Goal: Information Seeking & Learning: Learn about a topic

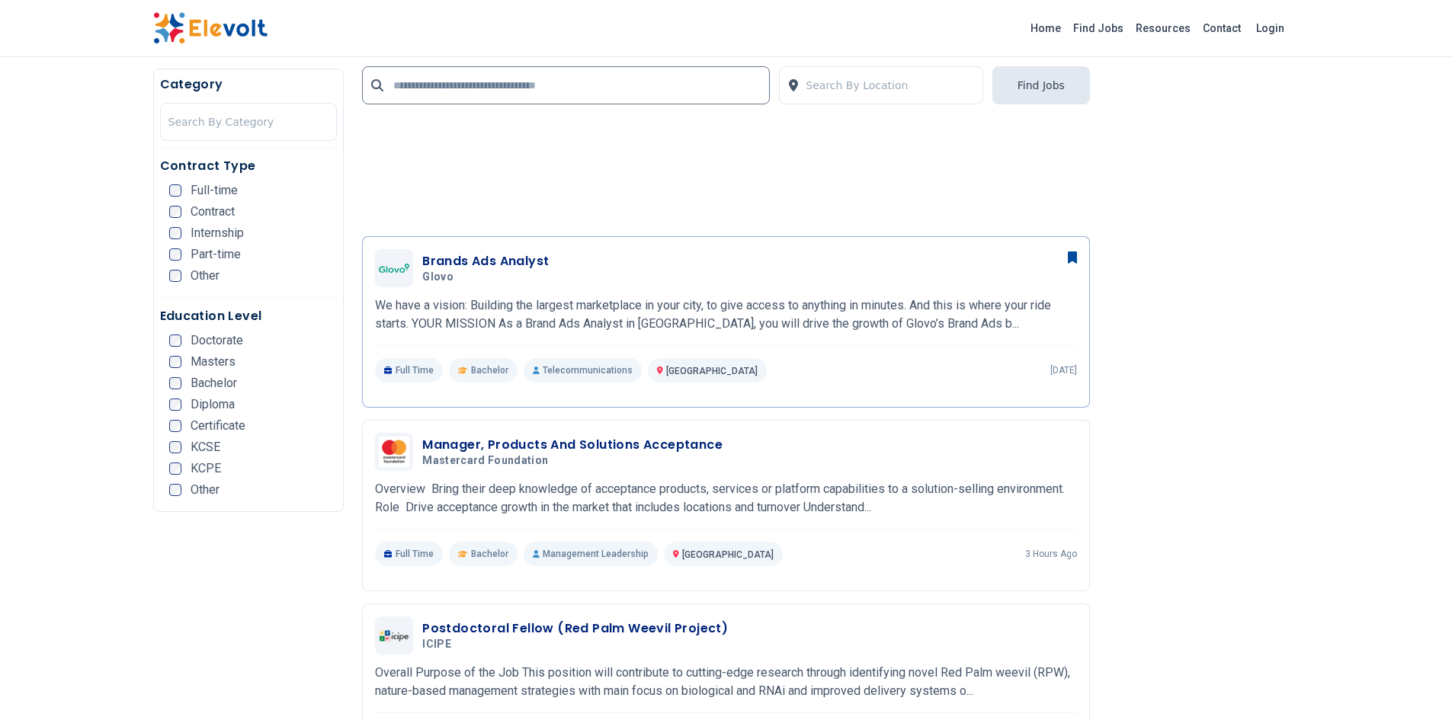
scroll to position [2266, 0]
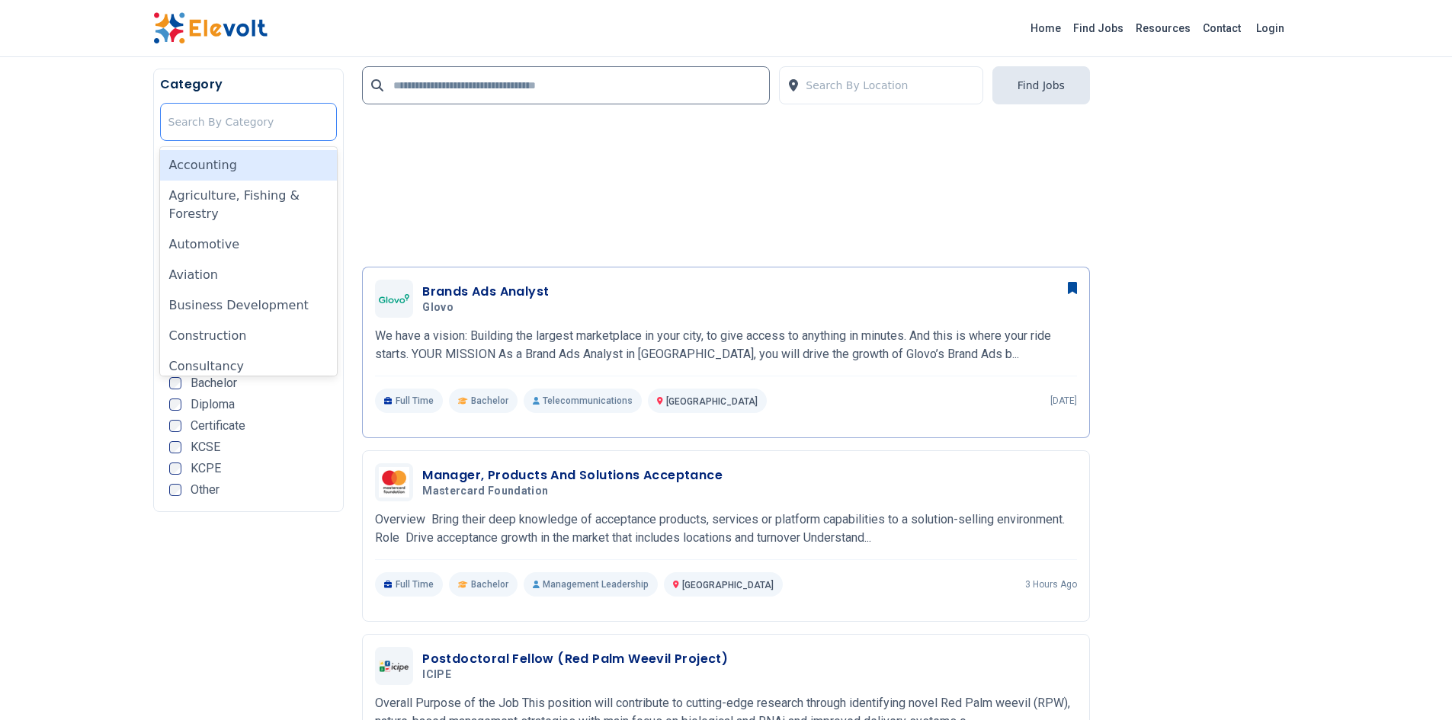
click at [219, 104] on div "Search By Category" at bounding box center [249, 122] width 176 height 37
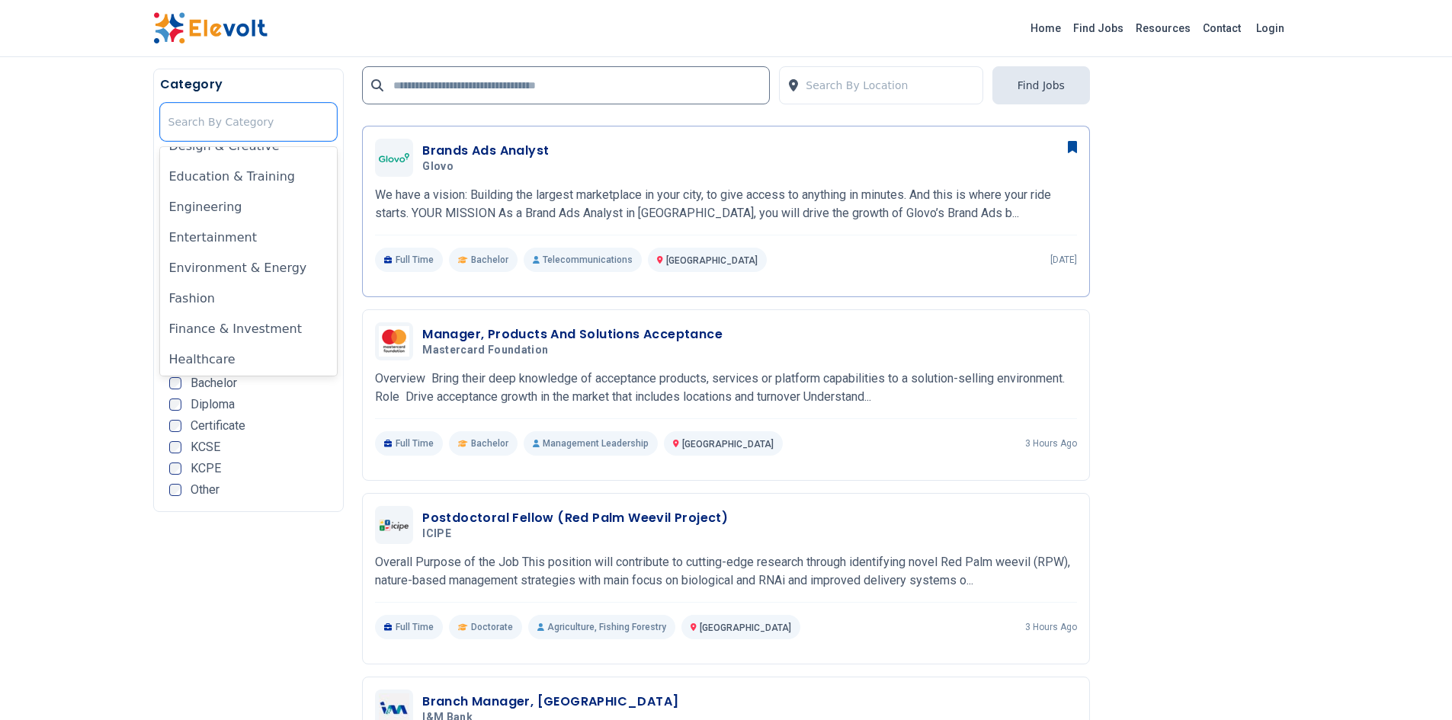
scroll to position [311, 0]
click at [223, 210] on div "Engineering" at bounding box center [249, 208] width 178 height 30
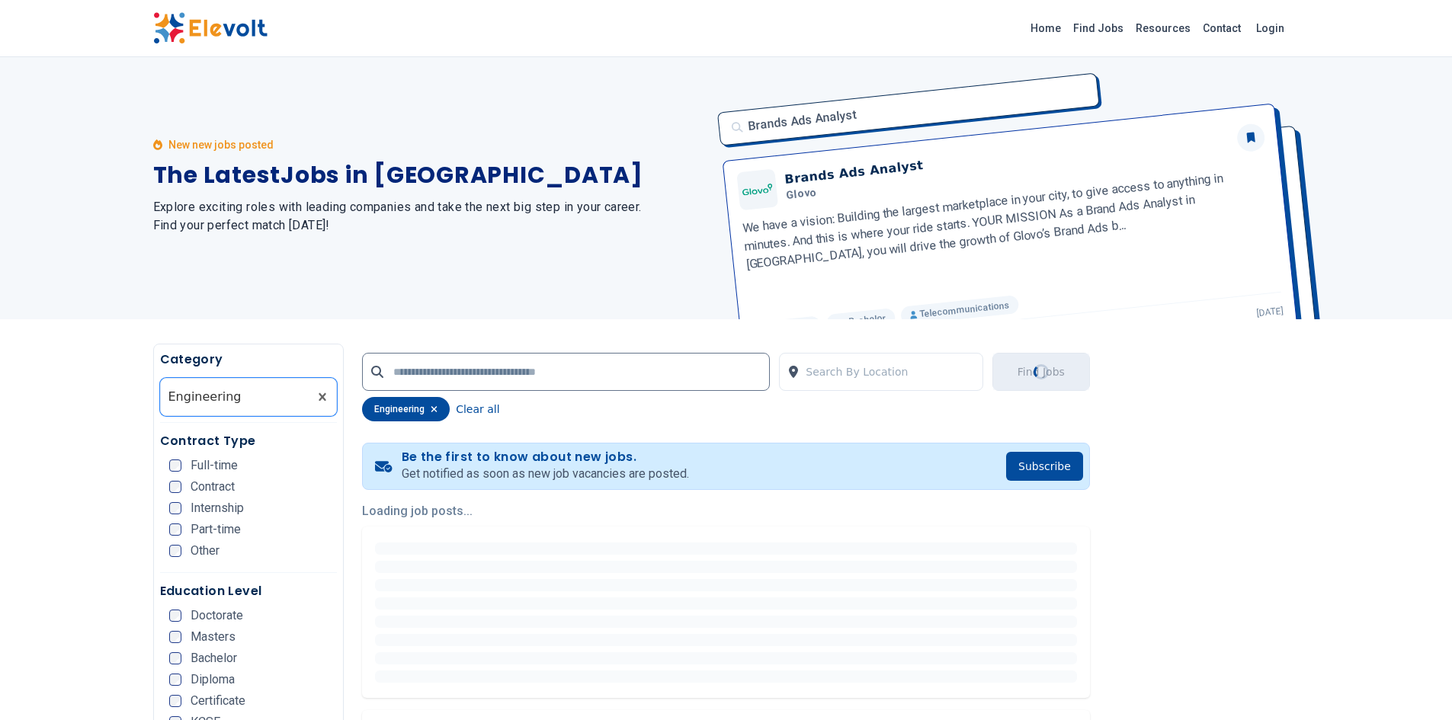
scroll to position [0, 0]
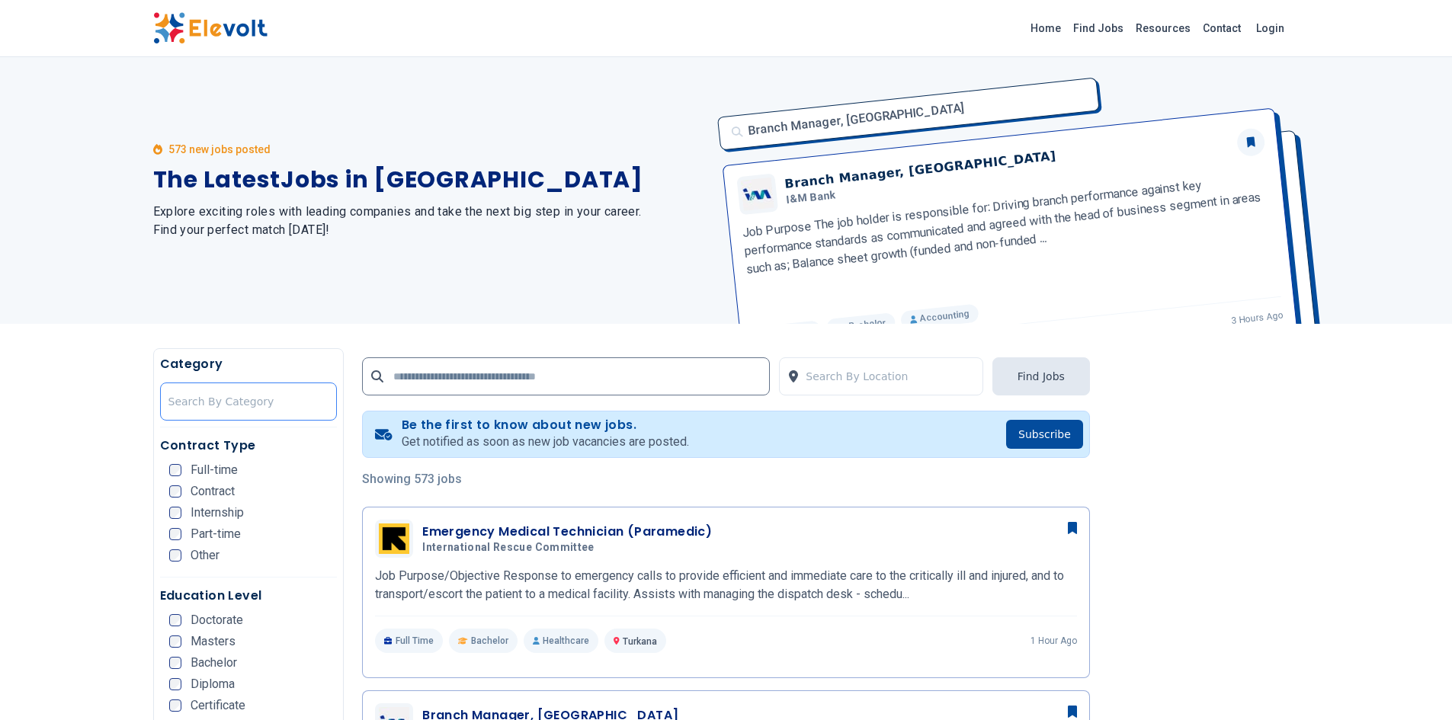
click at [208, 391] on div at bounding box center [248, 401] width 161 height 30
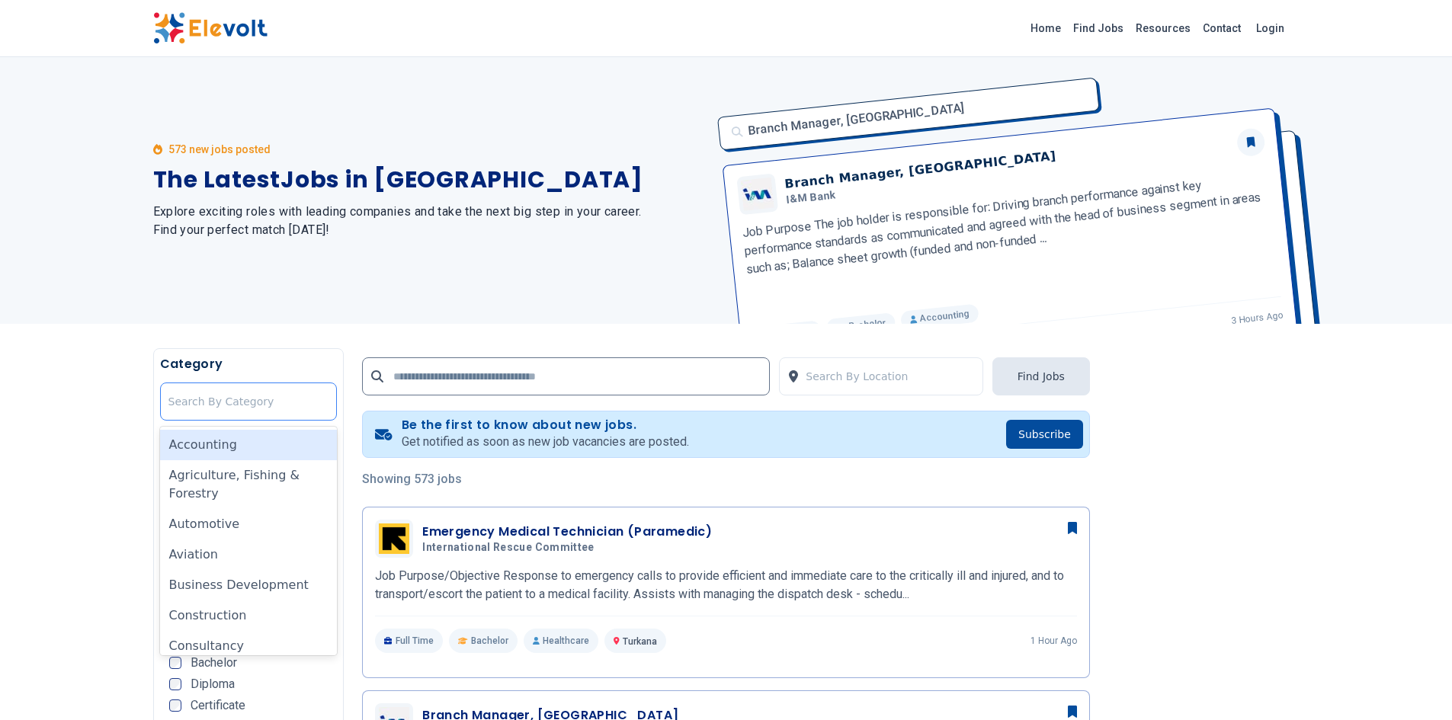
click at [208, 391] on div at bounding box center [248, 401] width 161 height 30
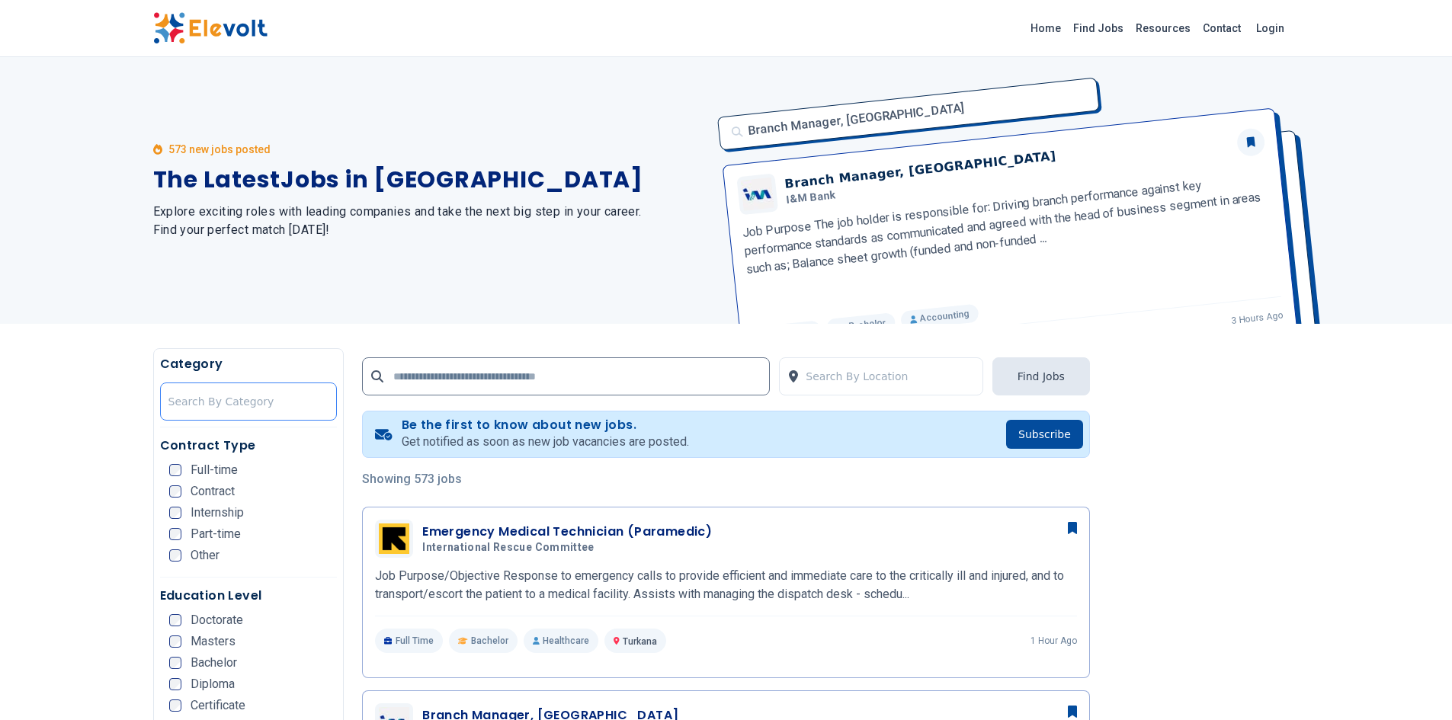
click at [208, 391] on div at bounding box center [248, 401] width 161 height 30
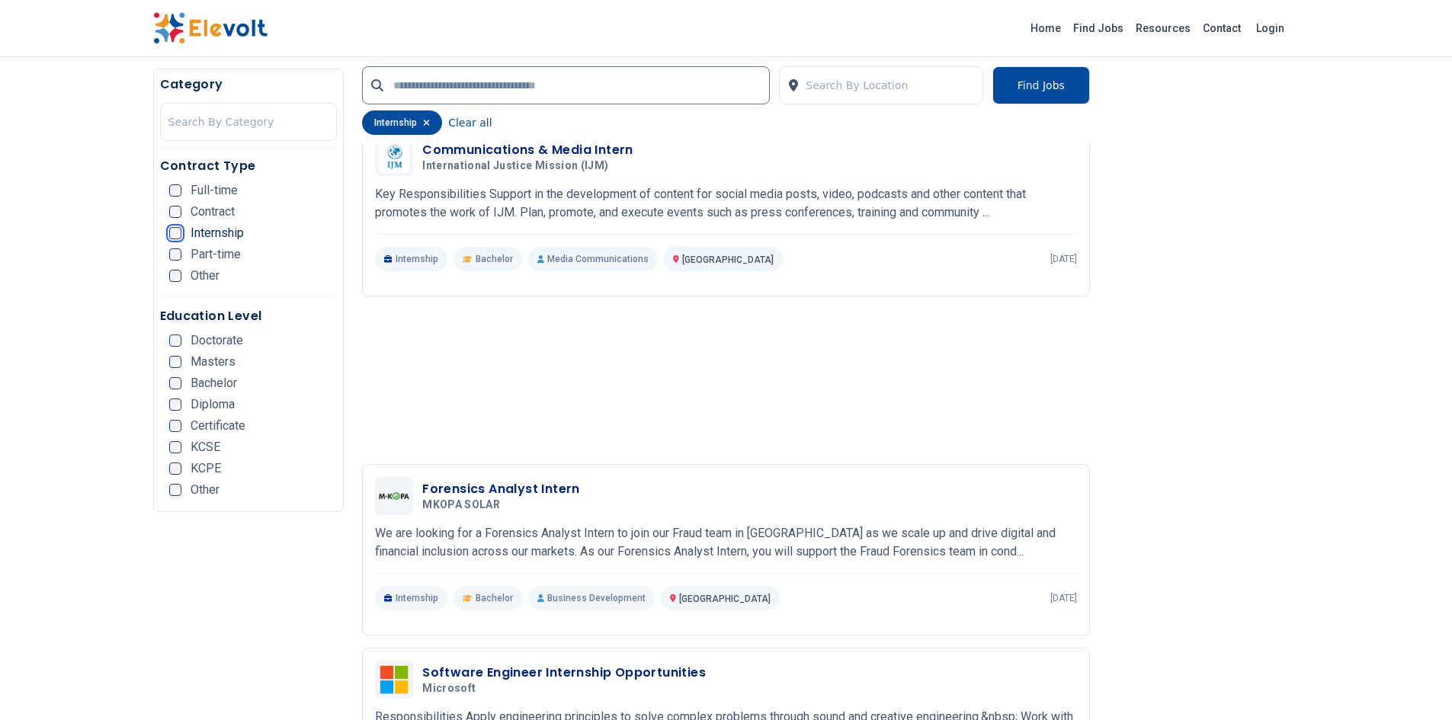
scroll to position [1144, 0]
